Goal: Communication & Community: Connect with others

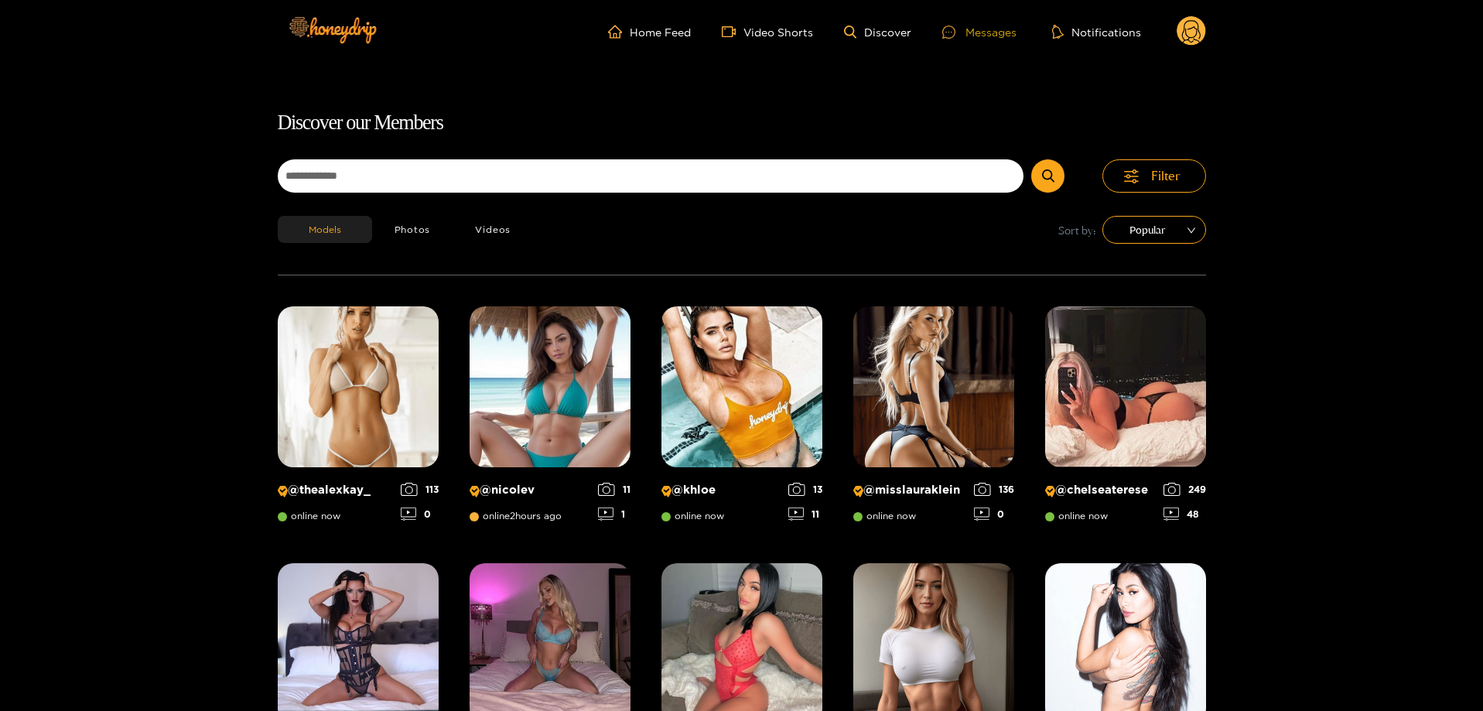
click at [988, 35] on div "Messages" at bounding box center [979, 32] width 74 height 18
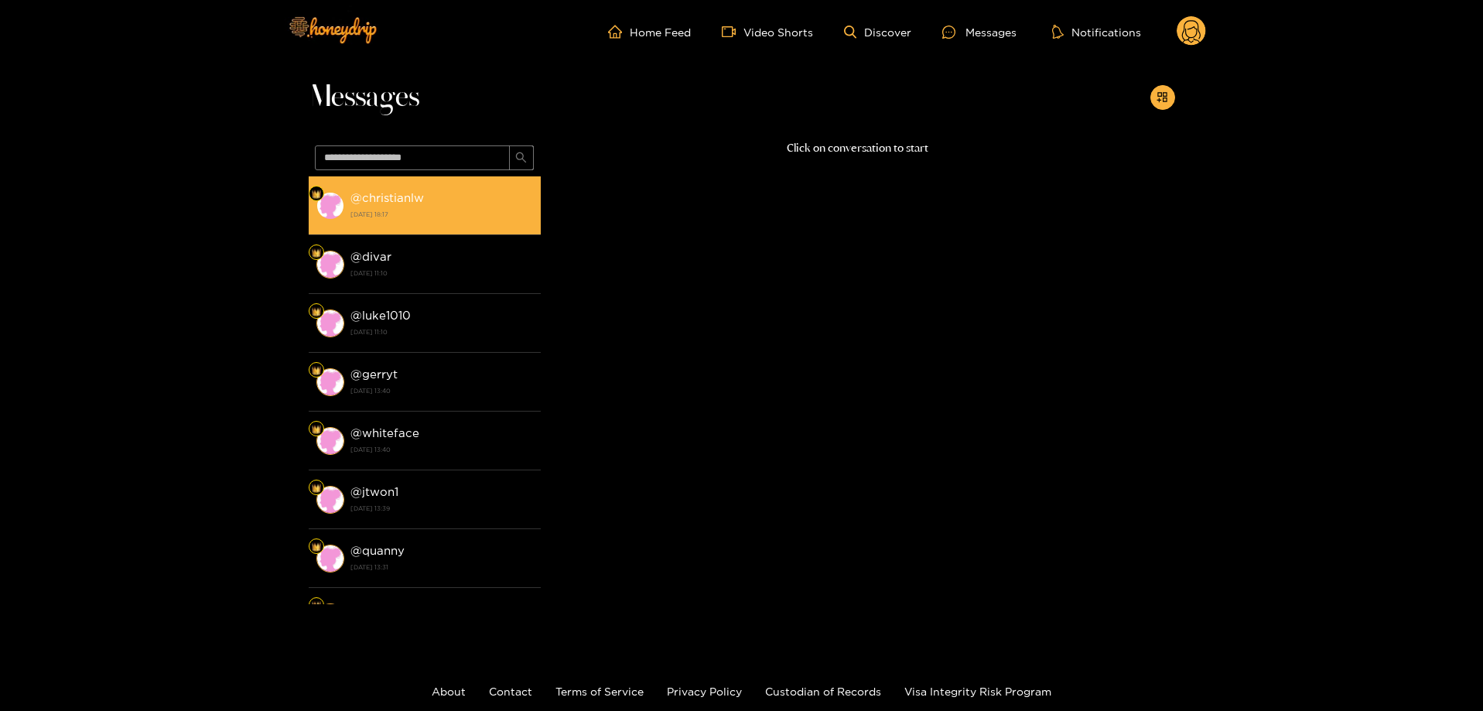
click at [467, 186] on li "@ christianlw [DATE] 18:17" at bounding box center [425, 205] width 232 height 59
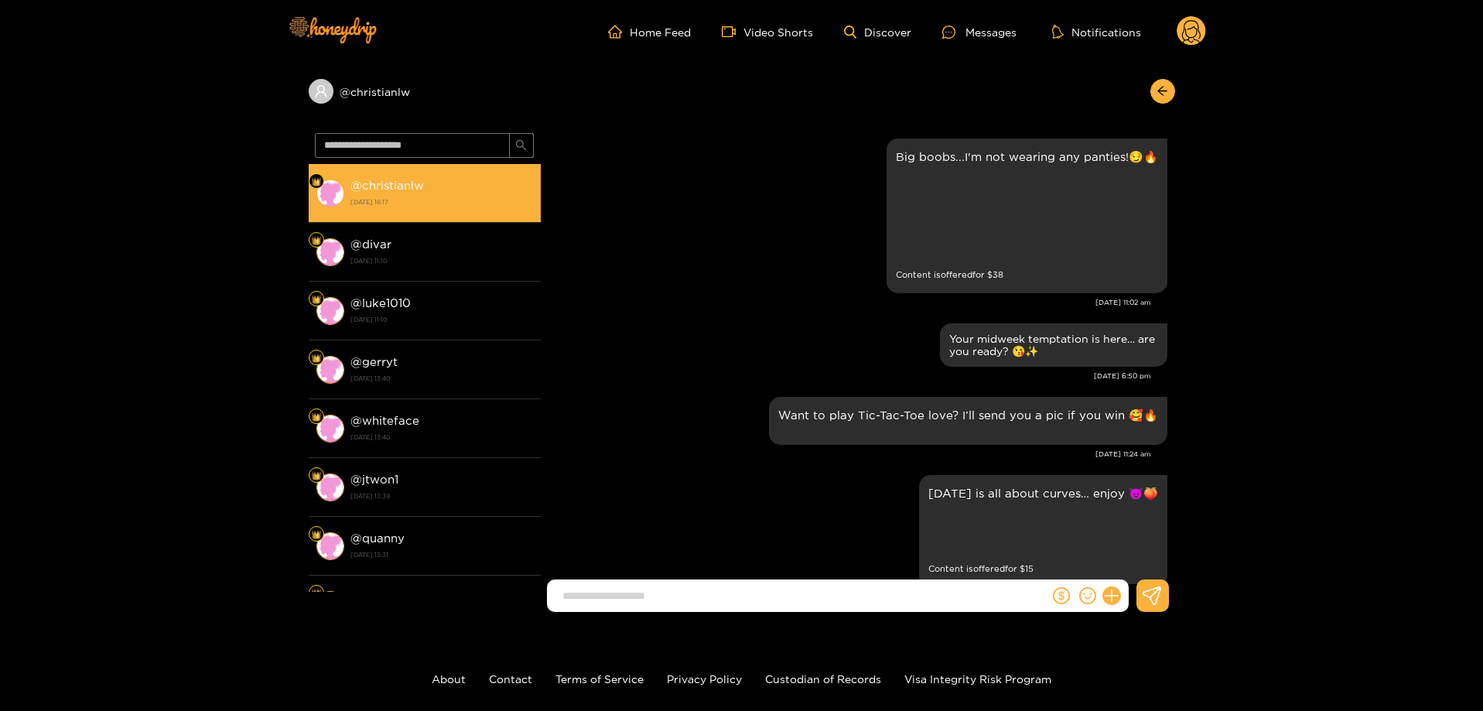
scroll to position [2747, 0]
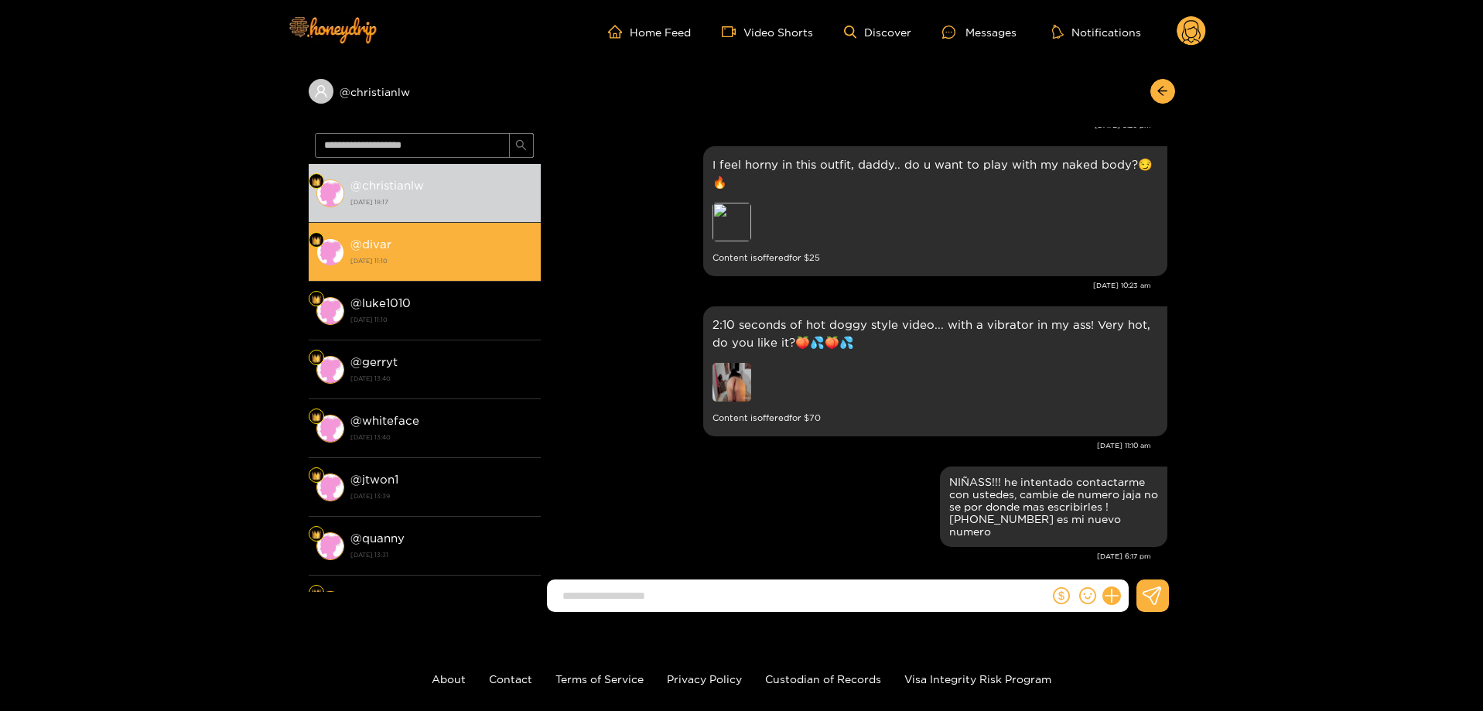
click at [431, 233] on li "@ divar [DATE] 11:10" at bounding box center [425, 252] width 232 height 59
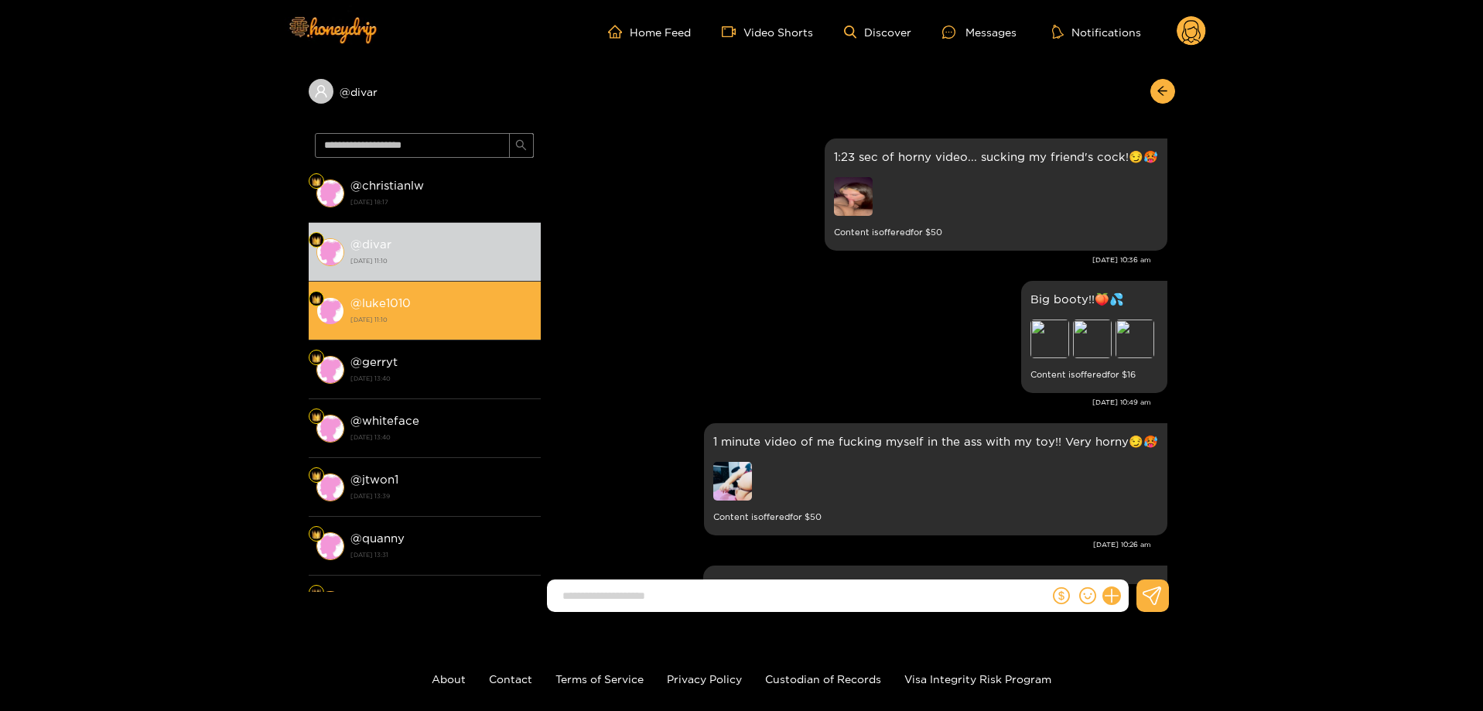
scroll to position [2931, 0]
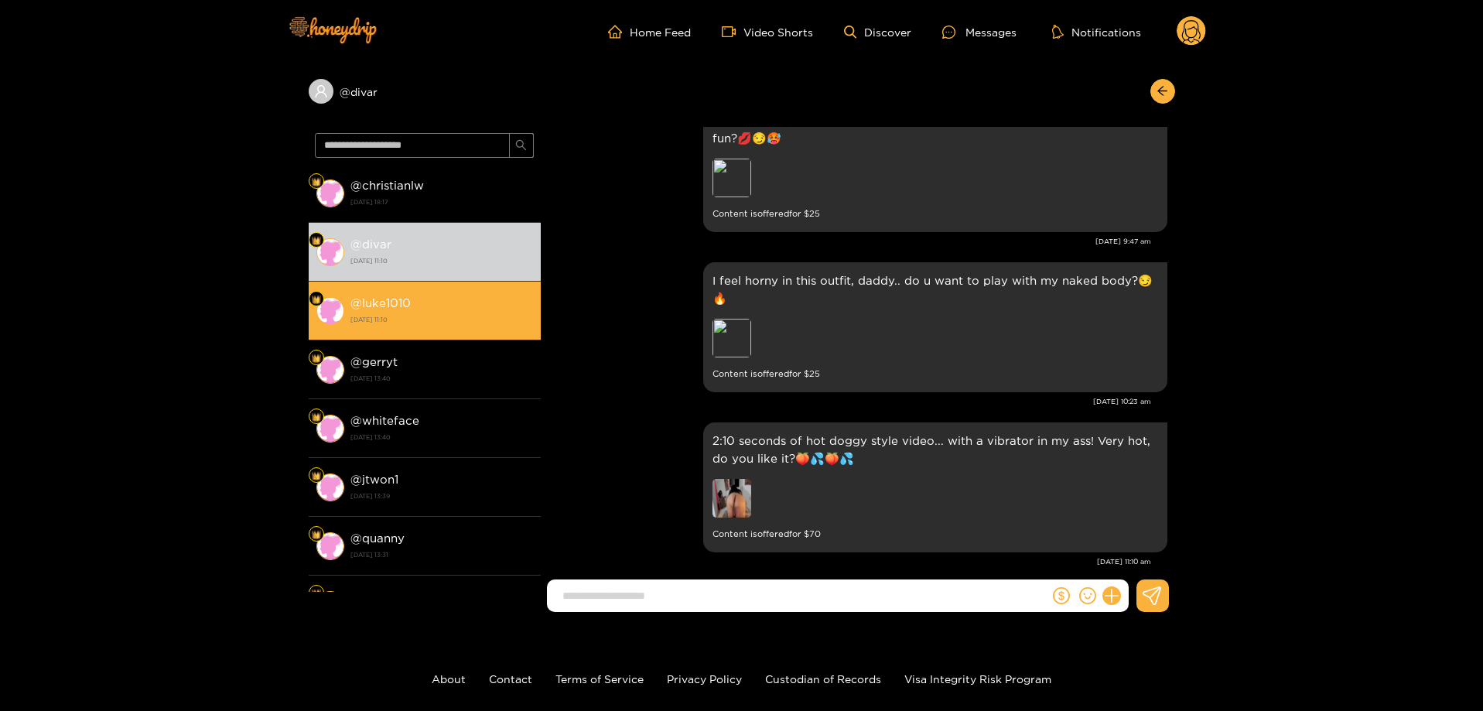
click at [427, 300] on div "@ luke1010 [DATE] 11:10" at bounding box center [441, 310] width 183 height 35
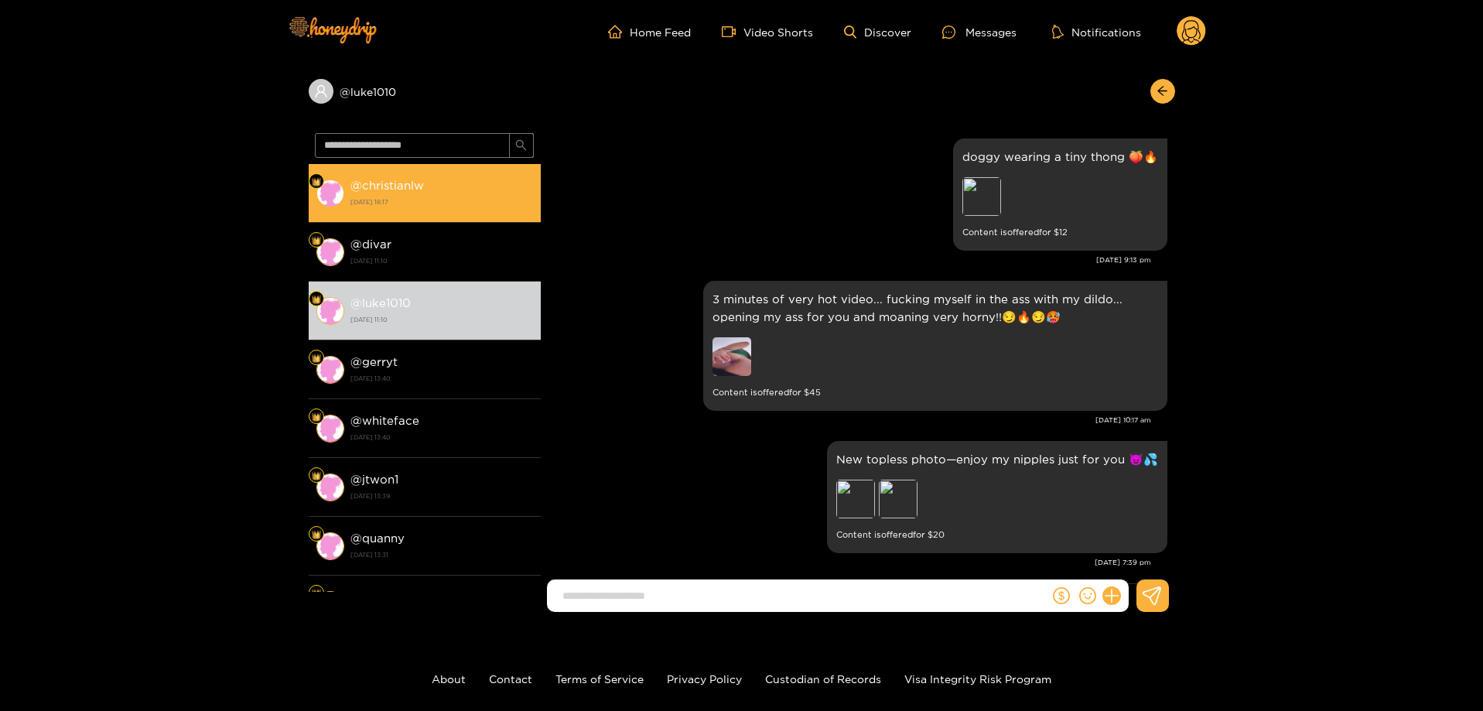
click at [394, 194] on div "@ christianlw [DATE] 18:17" at bounding box center [441, 193] width 183 height 35
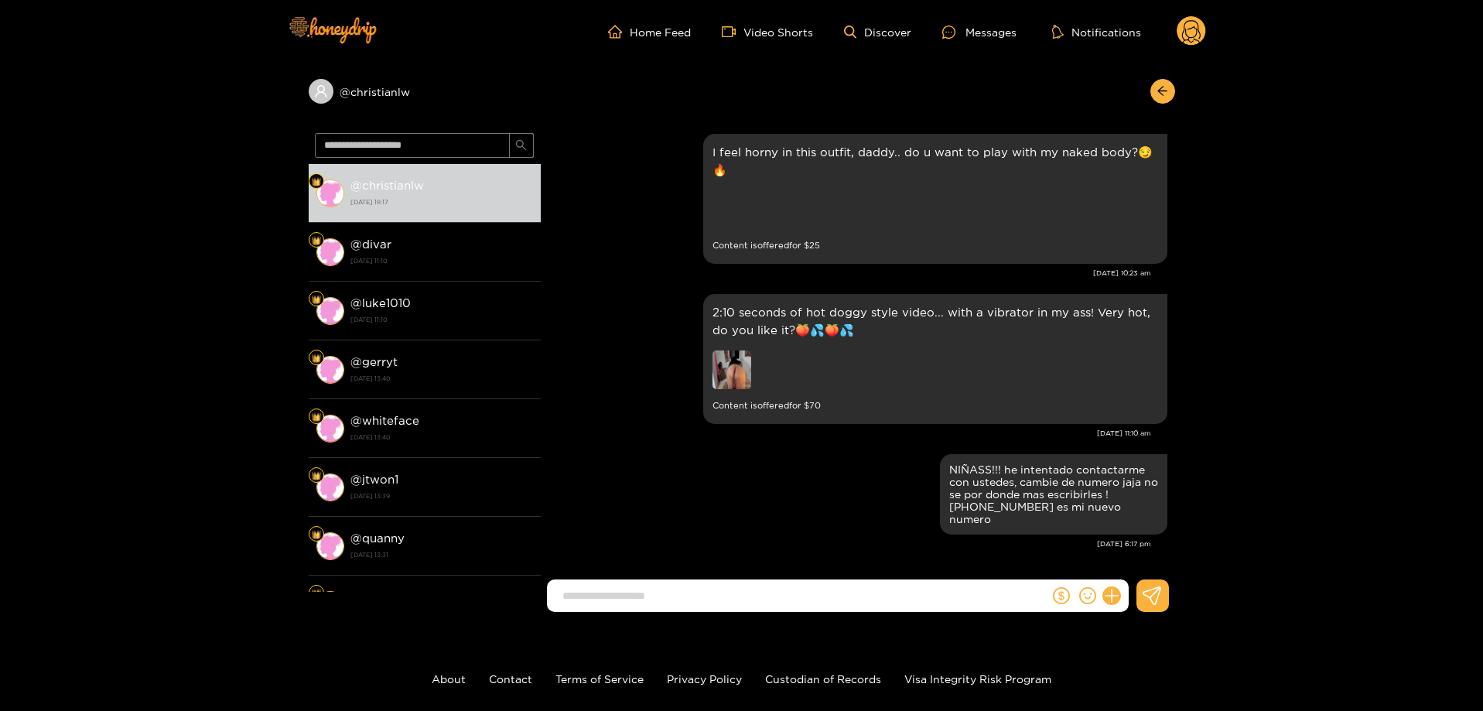
scroll to position [2747, 0]
